Goal: Find specific page/section

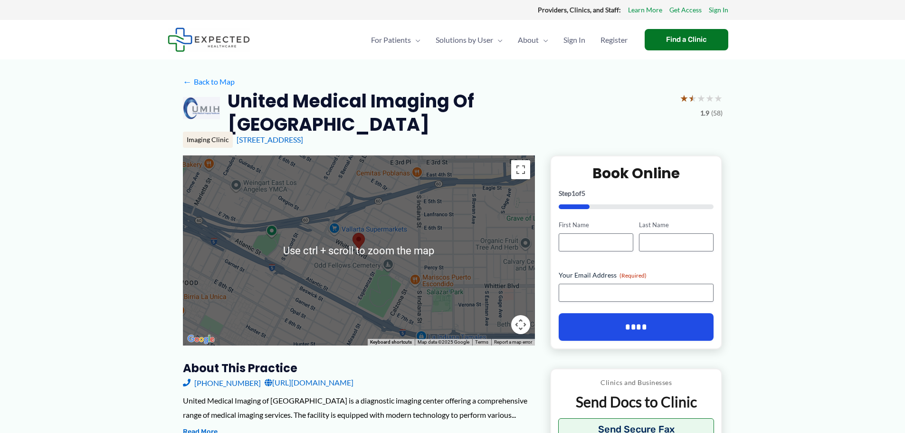
click at [366, 268] on div at bounding box center [359, 250] width 352 height 190
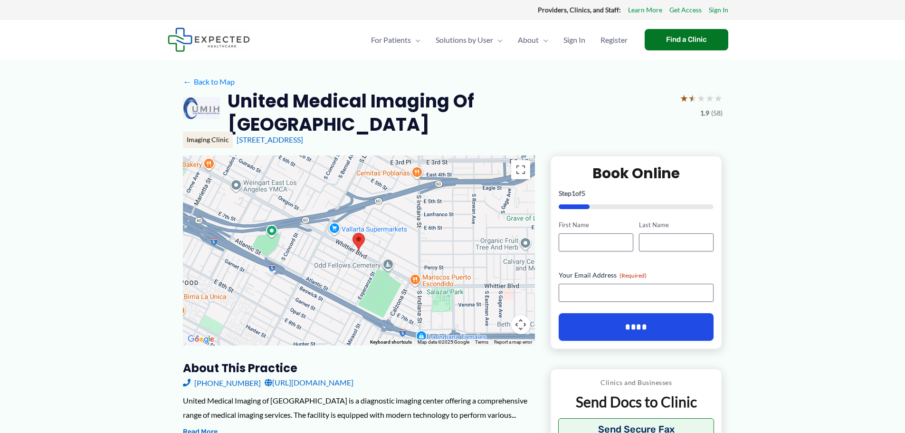
click at [356, 243] on div at bounding box center [359, 250] width 352 height 190
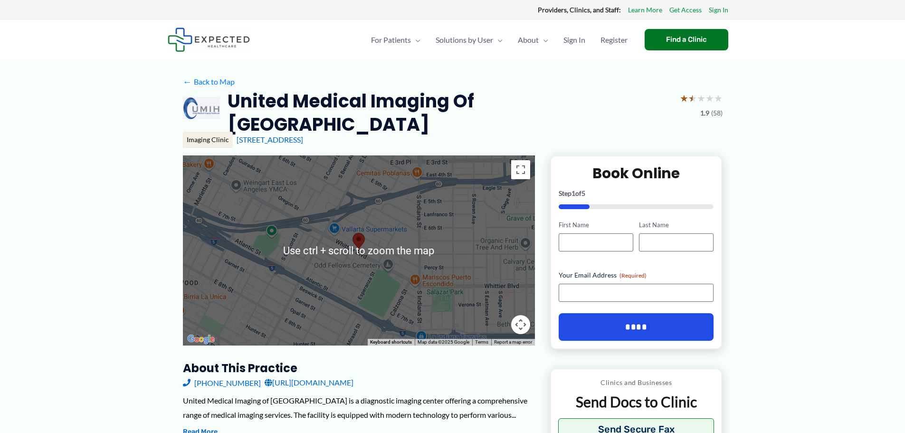
click at [368, 242] on div at bounding box center [359, 250] width 352 height 190
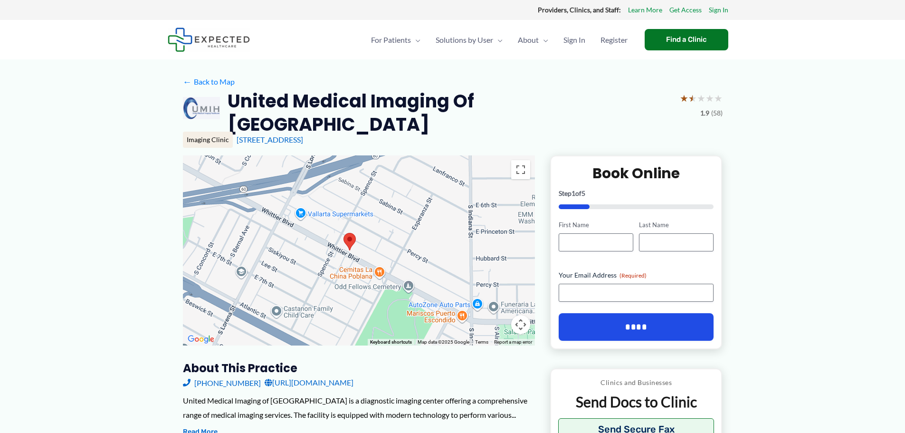
click at [367, 242] on div at bounding box center [359, 250] width 352 height 190
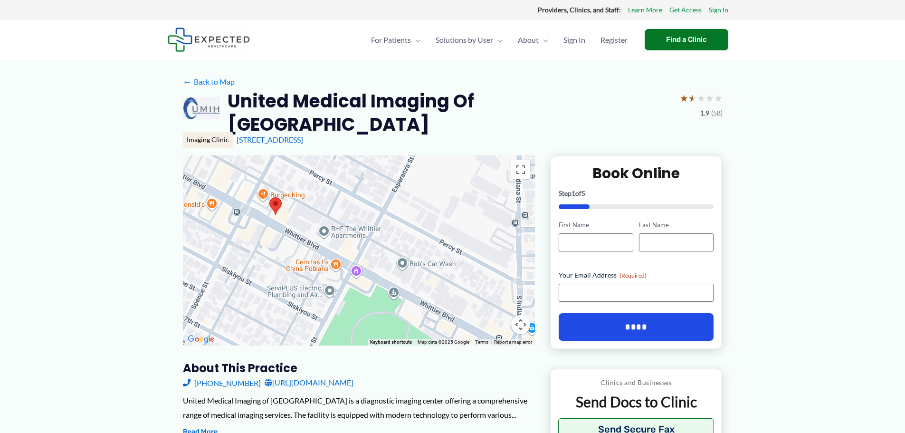
drag, startPoint x: 422, startPoint y: 243, endPoint x: 368, endPoint y: 210, distance: 64.2
click at [368, 210] on div at bounding box center [359, 250] width 352 height 190
click at [263, 214] on div at bounding box center [359, 250] width 352 height 190
click at [295, 212] on div at bounding box center [359, 250] width 352 height 190
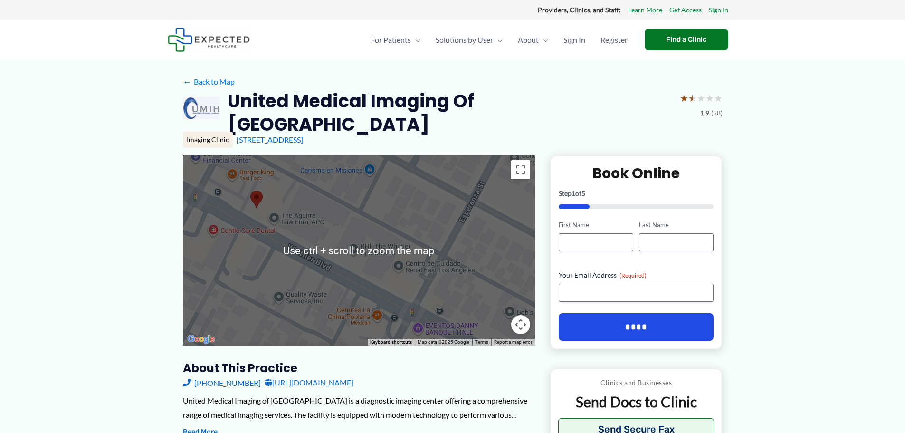
click at [276, 192] on div at bounding box center [359, 250] width 352 height 190
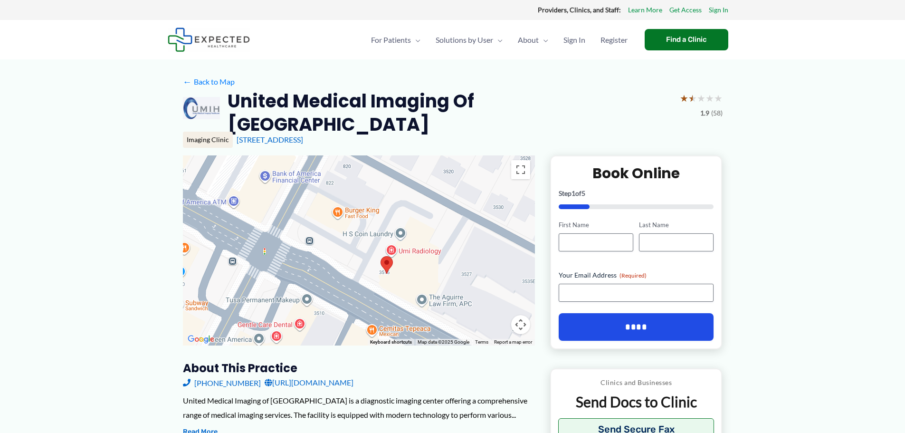
drag, startPoint x: 309, startPoint y: 207, endPoint x: 458, endPoint y: 265, distance: 160.2
click at [458, 265] on div at bounding box center [359, 250] width 352 height 190
click at [421, 245] on div at bounding box center [359, 250] width 352 height 190
click at [420, 241] on div at bounding box center [359, 250] width 352 height 190
drag, startPoint x: 404, startPoint y: 219, endPoint x: 386, endPoint y: 216, distance: 17.8
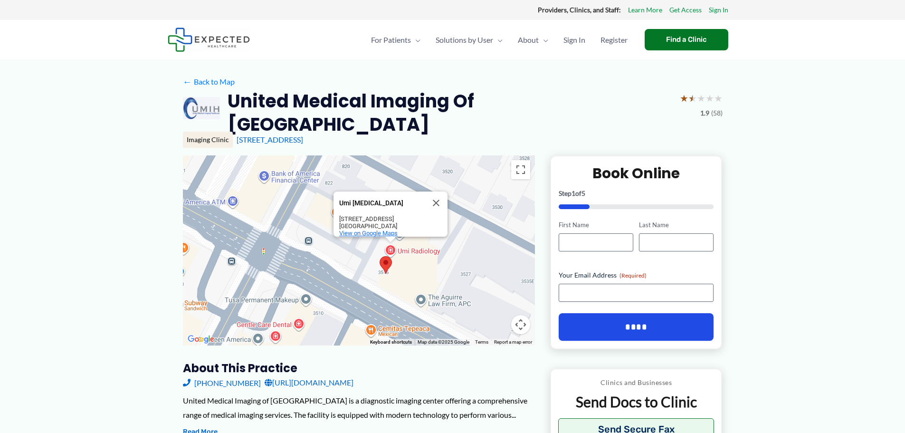
click at [386, 229] on div "View on Google Maps" at bounding box center [393, 232] width 108 height 7
drag, startPoint x: 404, startPoint y: 211, endPoint x: 331, endPoint y: 189, distance: 76.2
click at [331, 189] on div "Umi [MEDICAL_DATA] Umi [MEDICAL_DATA] [STREET_ADDRESS] View on Google Maps" at bounding box center [359, 250] width 352 height 190
copy div "Umi [MEDICAL_DATA] Umi [MEDICAL_DATA] [STREET_ADDRESS]"
